Goal: Navigation & Orientation: Find specific page/section

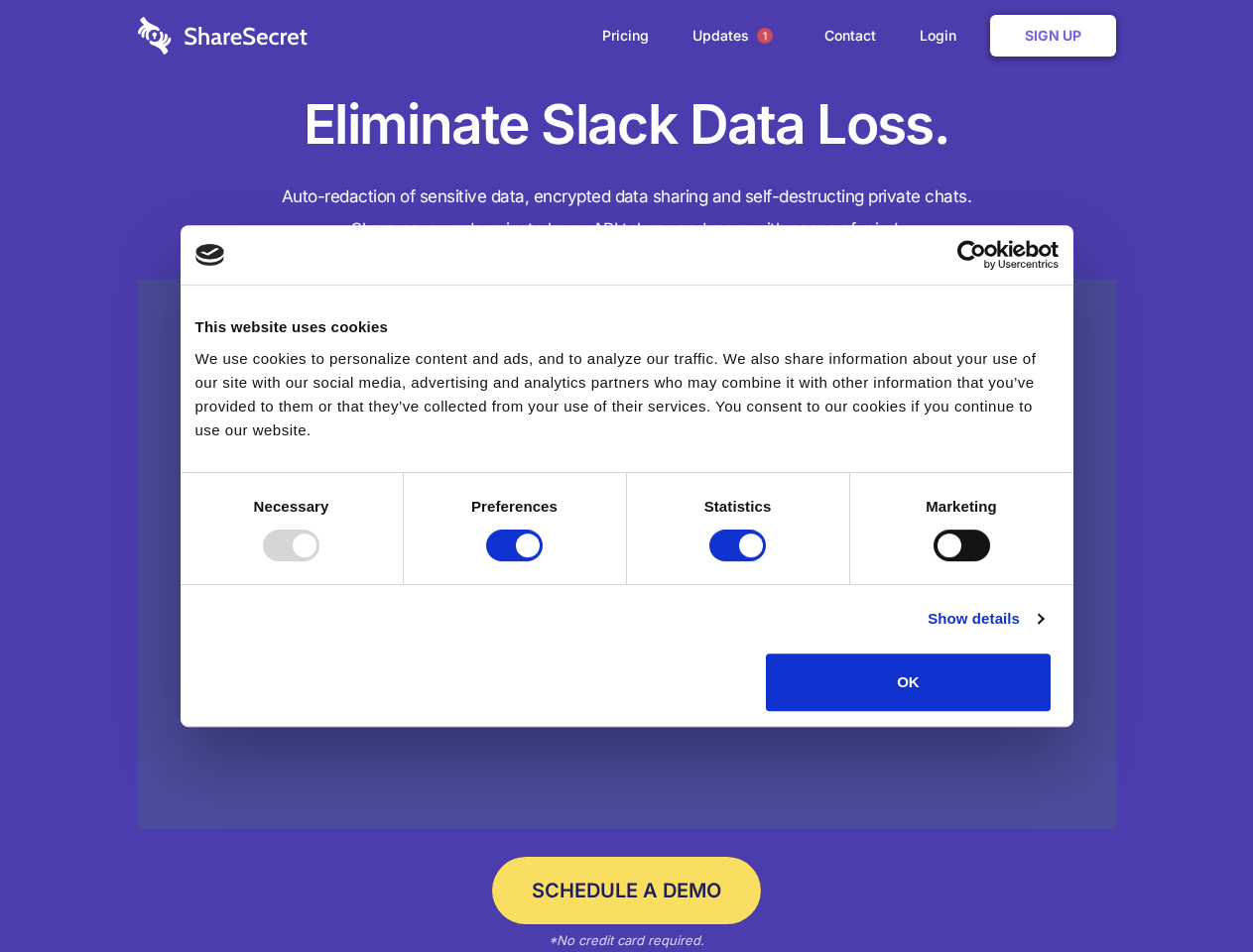
click at [320, 562] on div at bounding box center [291, 546] width 57 height 32
click at [543, 562] on input "Preferences" at bounding box center [514, 546] width 57 height 32
checkbox input "false"
click at [740, 562] on input "Statistics" at bounding box center [737, 546] width 57 height 32
checkbox input "false"
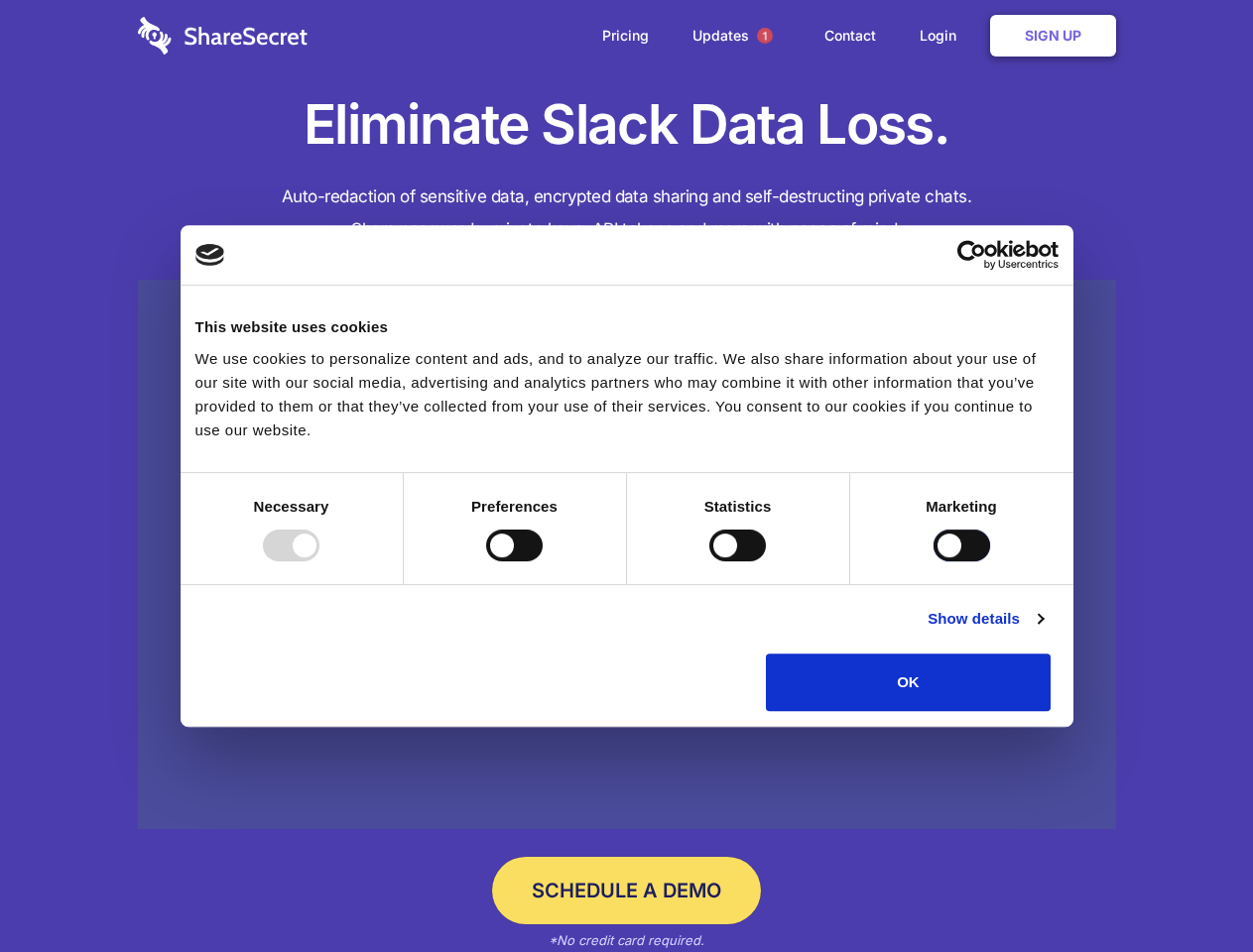
click at [933, 562] on input "Marketing" at bounding box center [961, 546] width 57 height 32
checkbox input "true"
click at [1043, 630] on link "Show details" at bounding box center [985, 618] width 116 height 24
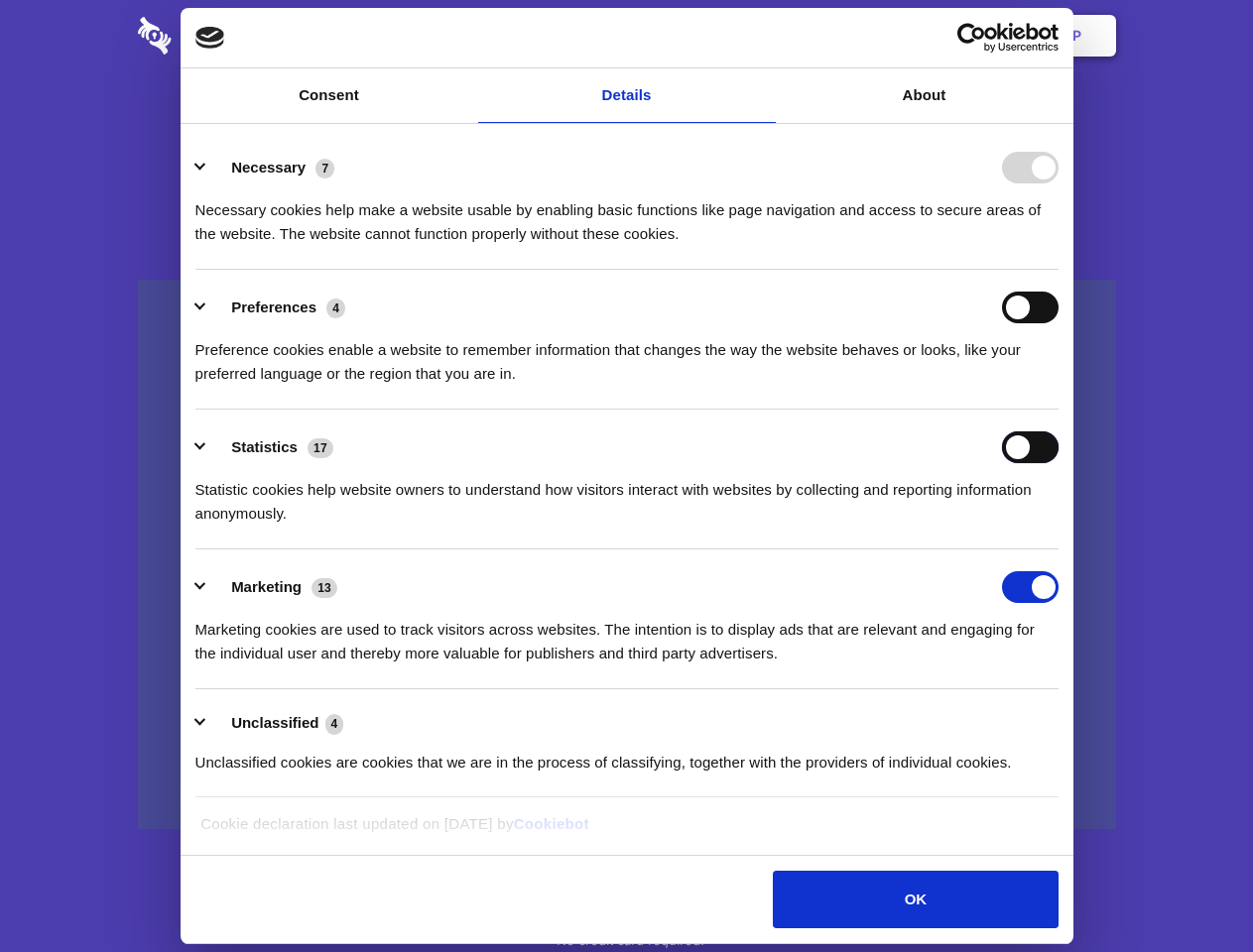
click at [1058, 526] on div "Statistics 17 Statistic cookies help website owners to understand how visitors …" at bounding box center [626, 478] width 863 height 95
click at [764, 36] on span "1" at bounding box center [765, 36] width 16 height 16
